Goal: Information Seeking & Learning: Learn about a topic

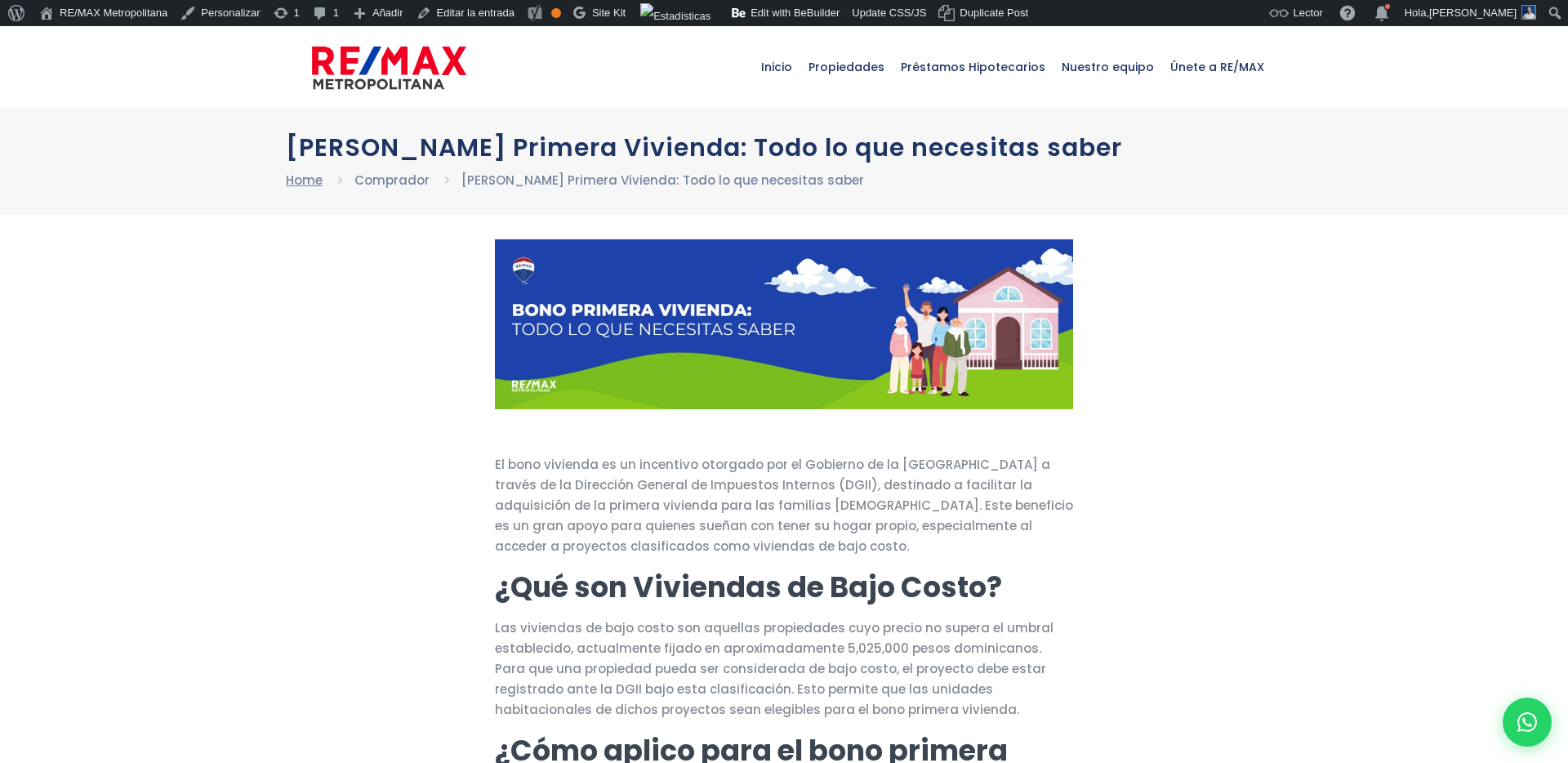
click at [302, 185] on link "Home" at bounding box center [304, 180] width 36 height 17
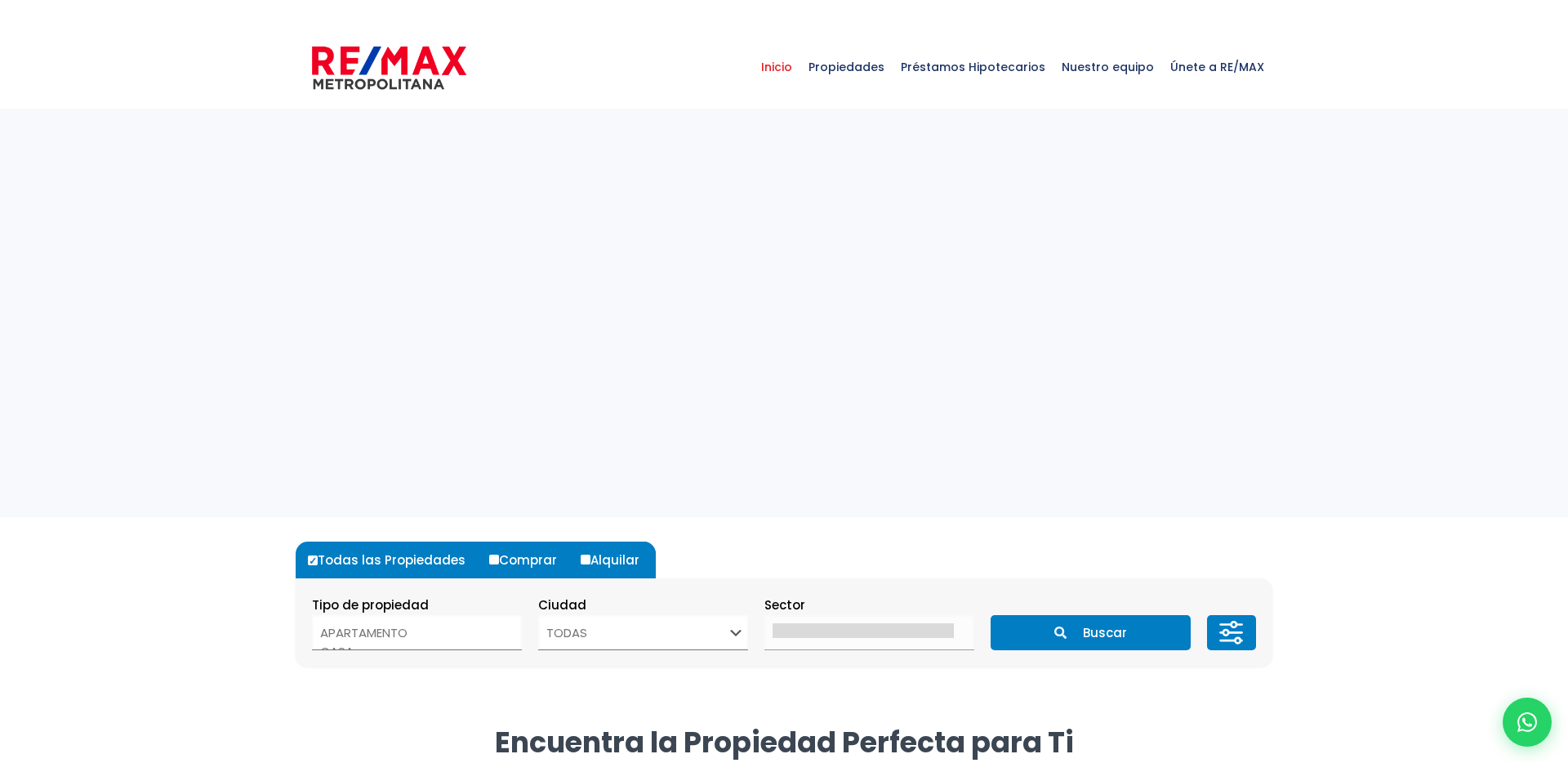
select select
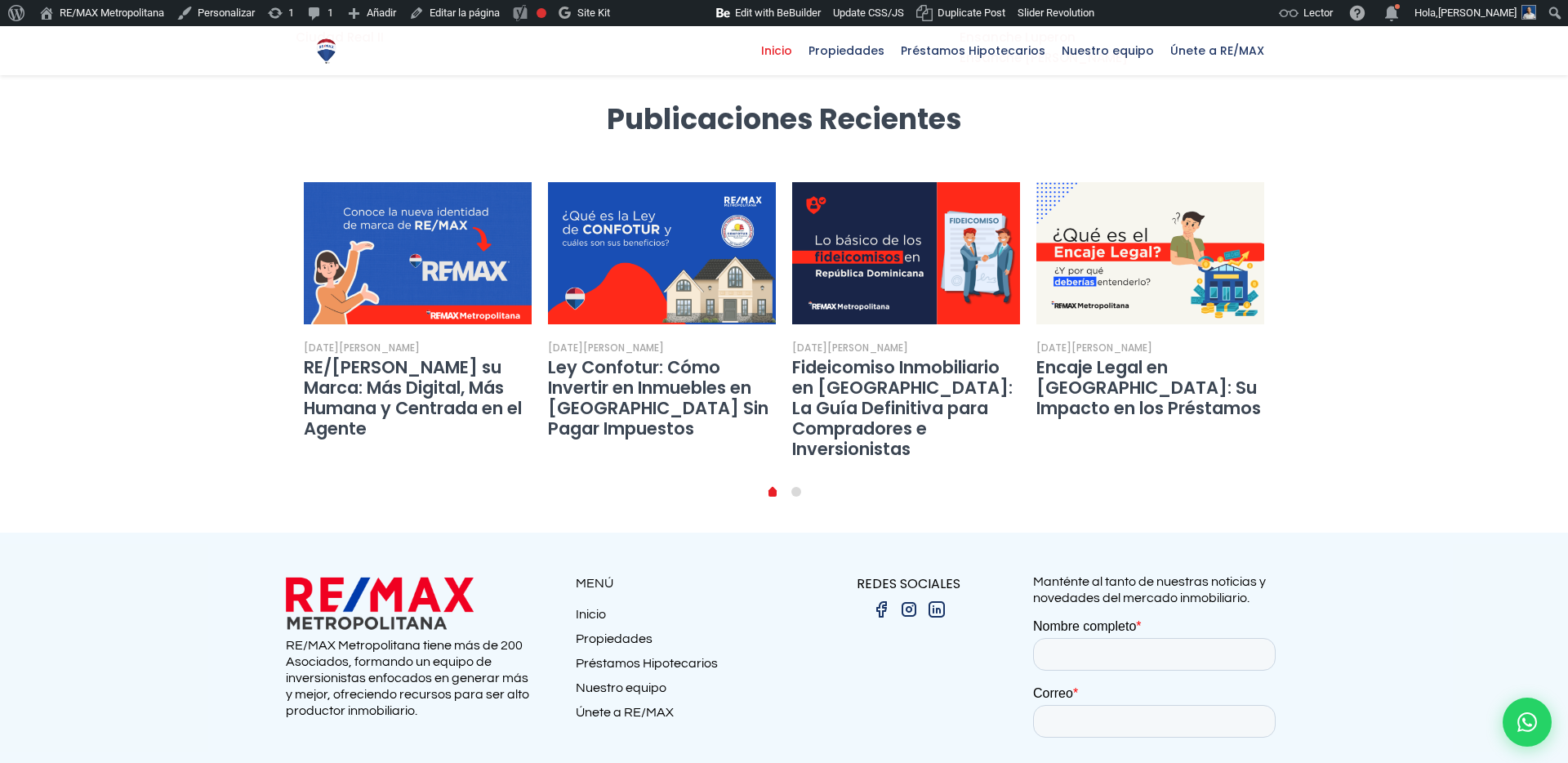
scroll to position [3033, 0]
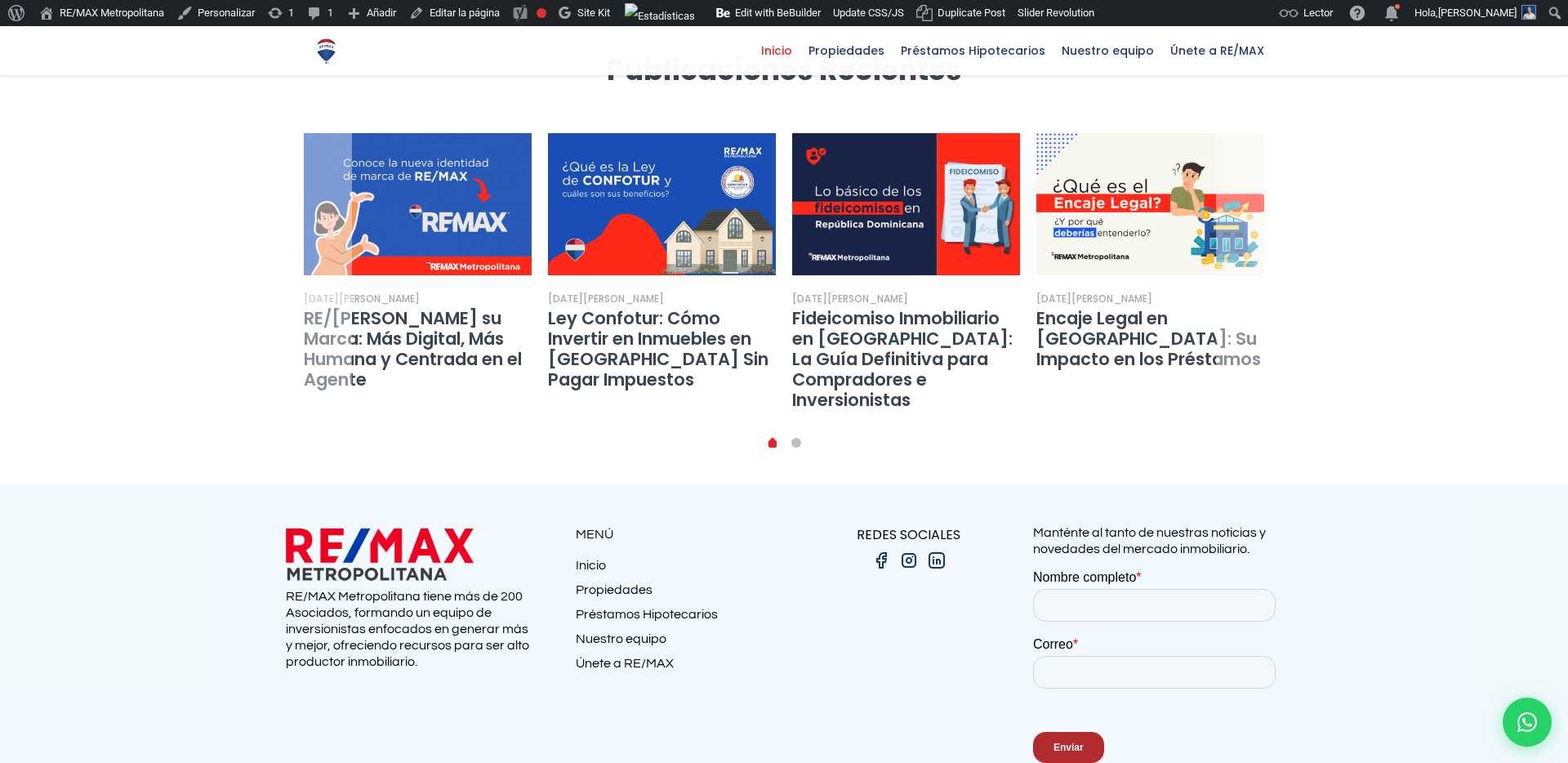
click at [800, 438] on link "1" at bounding box center [795, 443] width 10 height 10
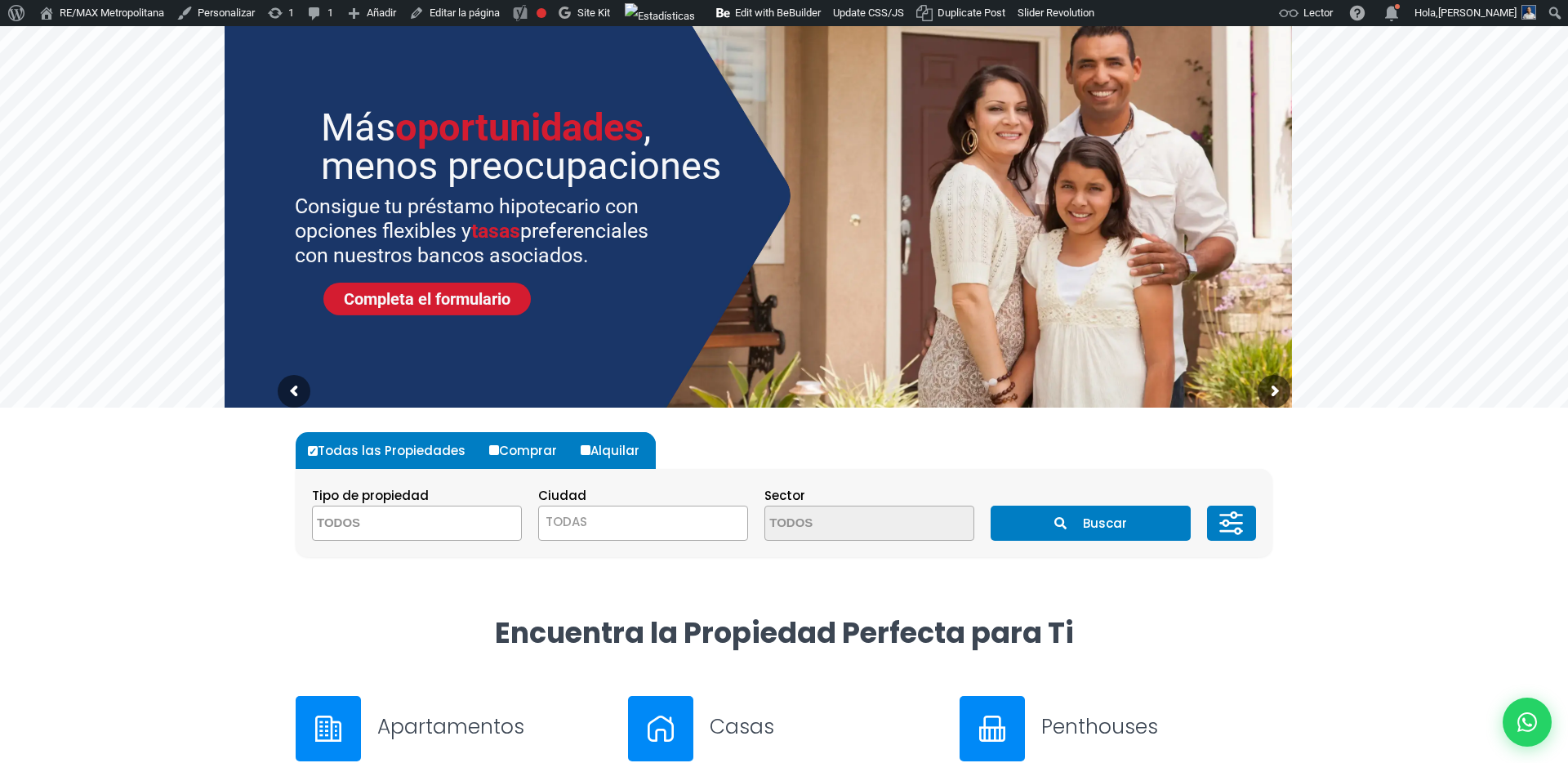
scroll to position [0, 0]
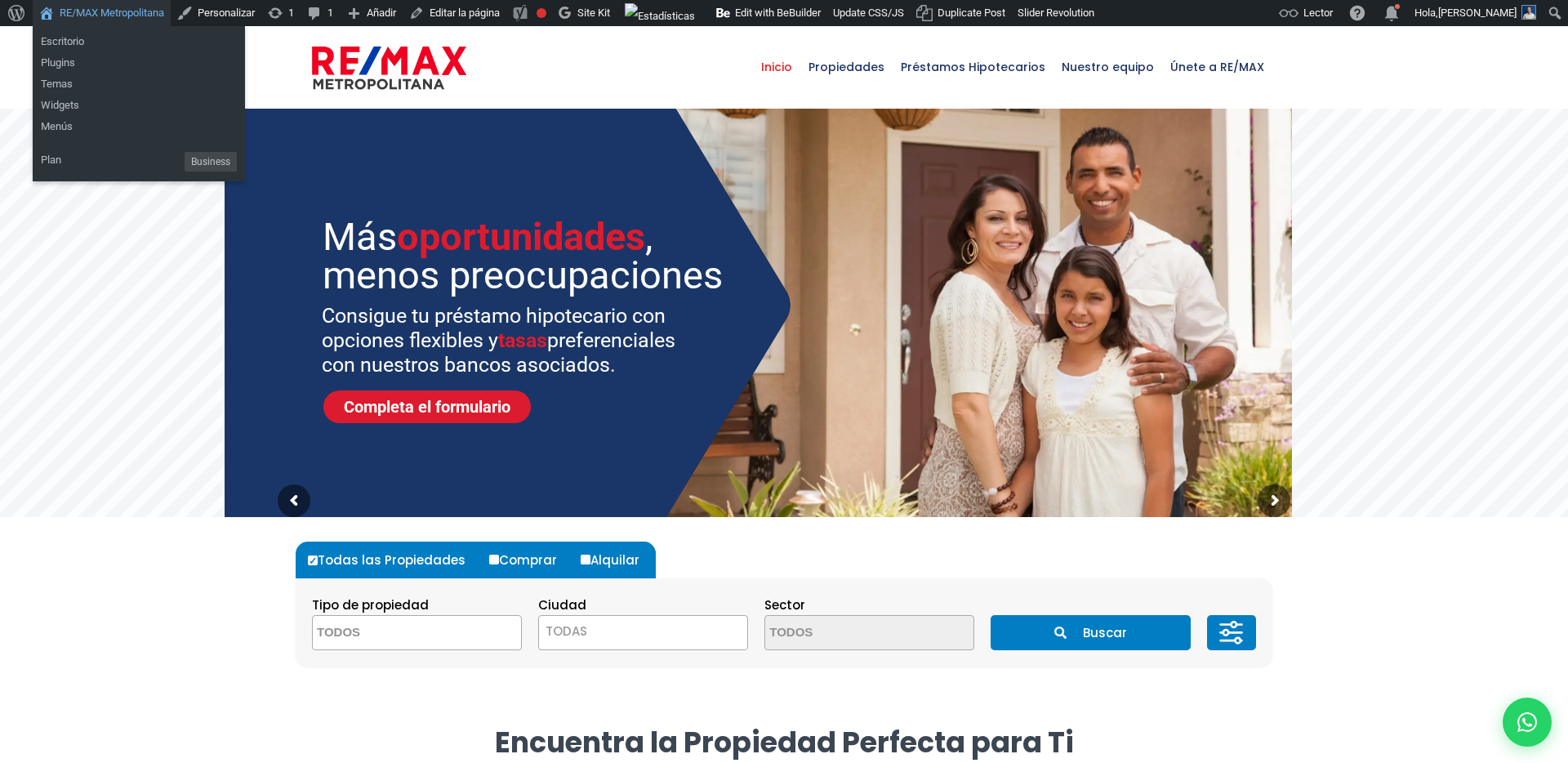
click at [107, 14] on link "RE/MAX Metropolitana" at bounding box center [101, 13] width 138 height 26
